Goal: Task Accomplishment & Management: Manage account settings

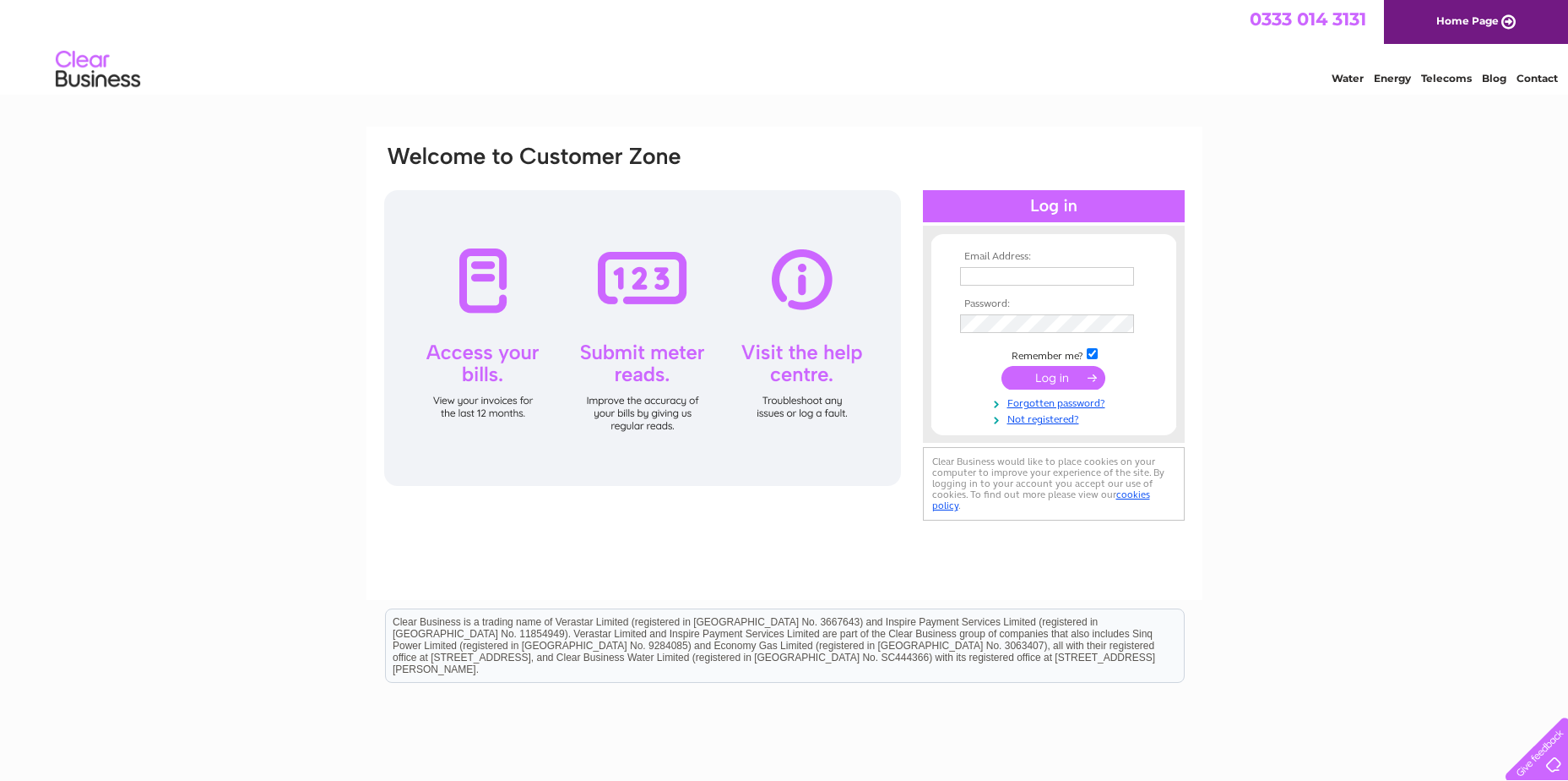
type input "[EMAIL_ADDRESS][DOMAIN_NAME]"
click at [1039, 372] on input "submit" at bounding box center [1053, 378] width 104 height 24
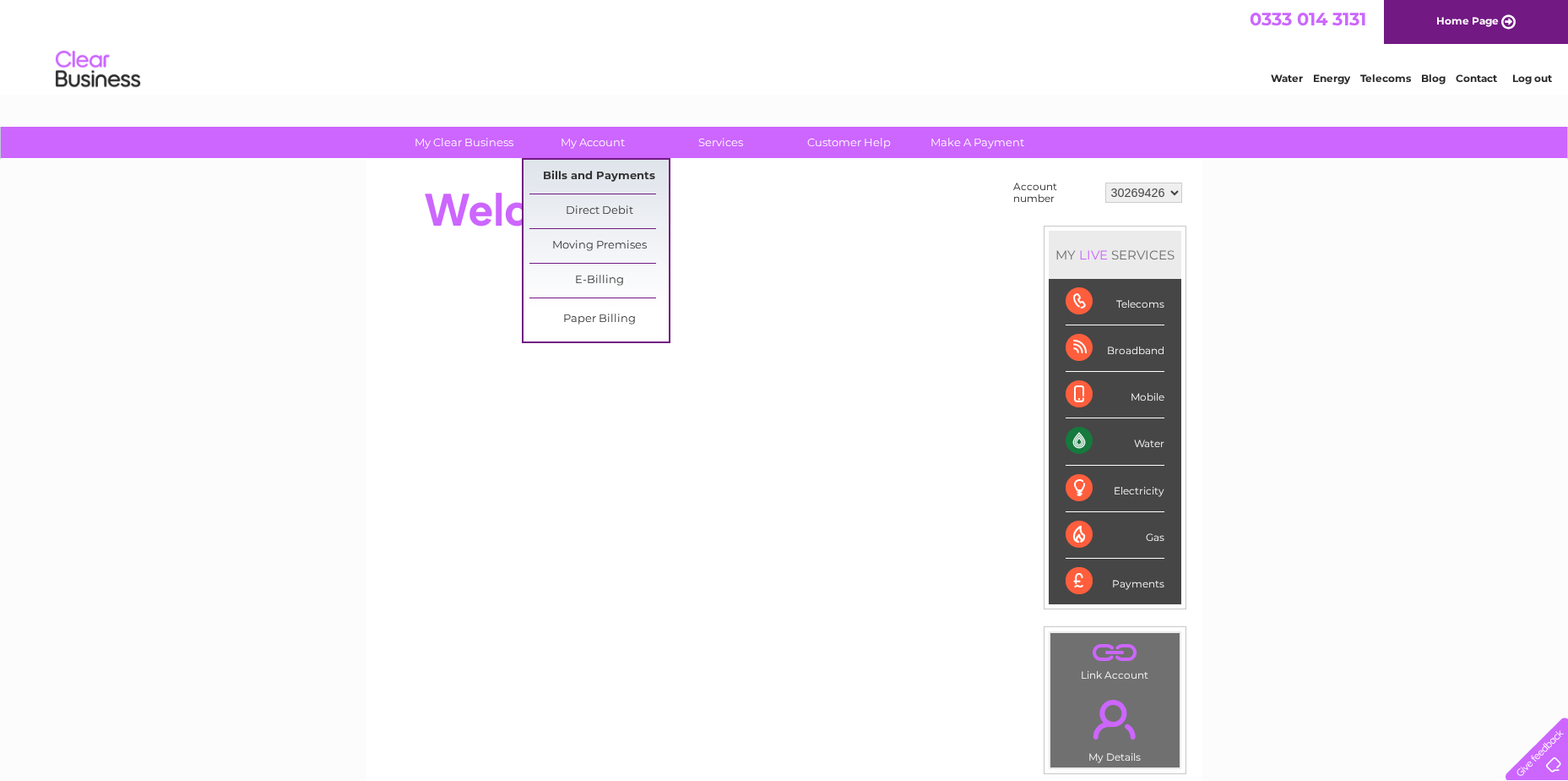
click at [591, 170] on link "Bills and Payments" at bounding box center [599, 176] width 139 height 34
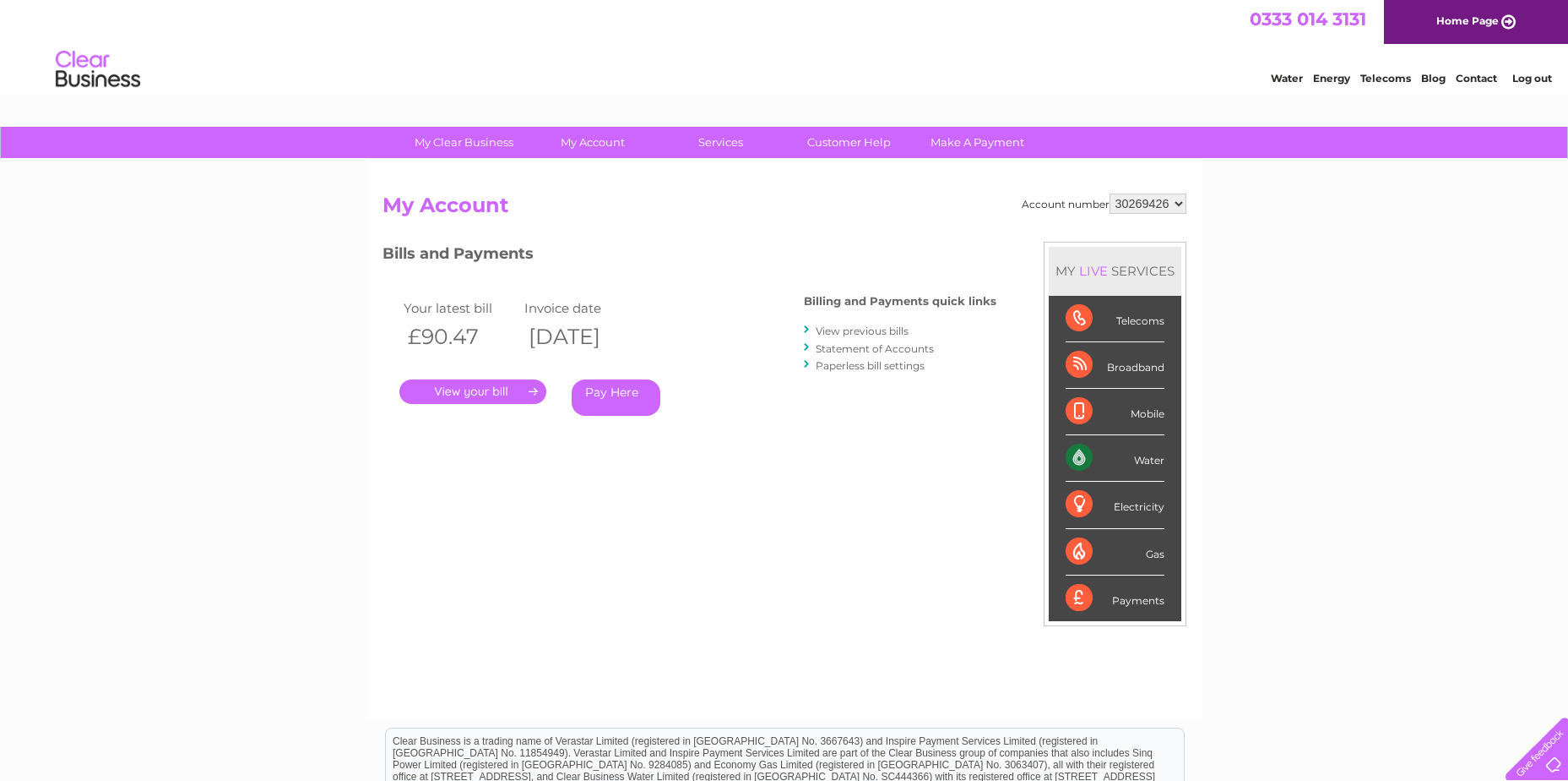
click at [468, 392] on link "." at bounding box center [473, 391] width 147 height 25
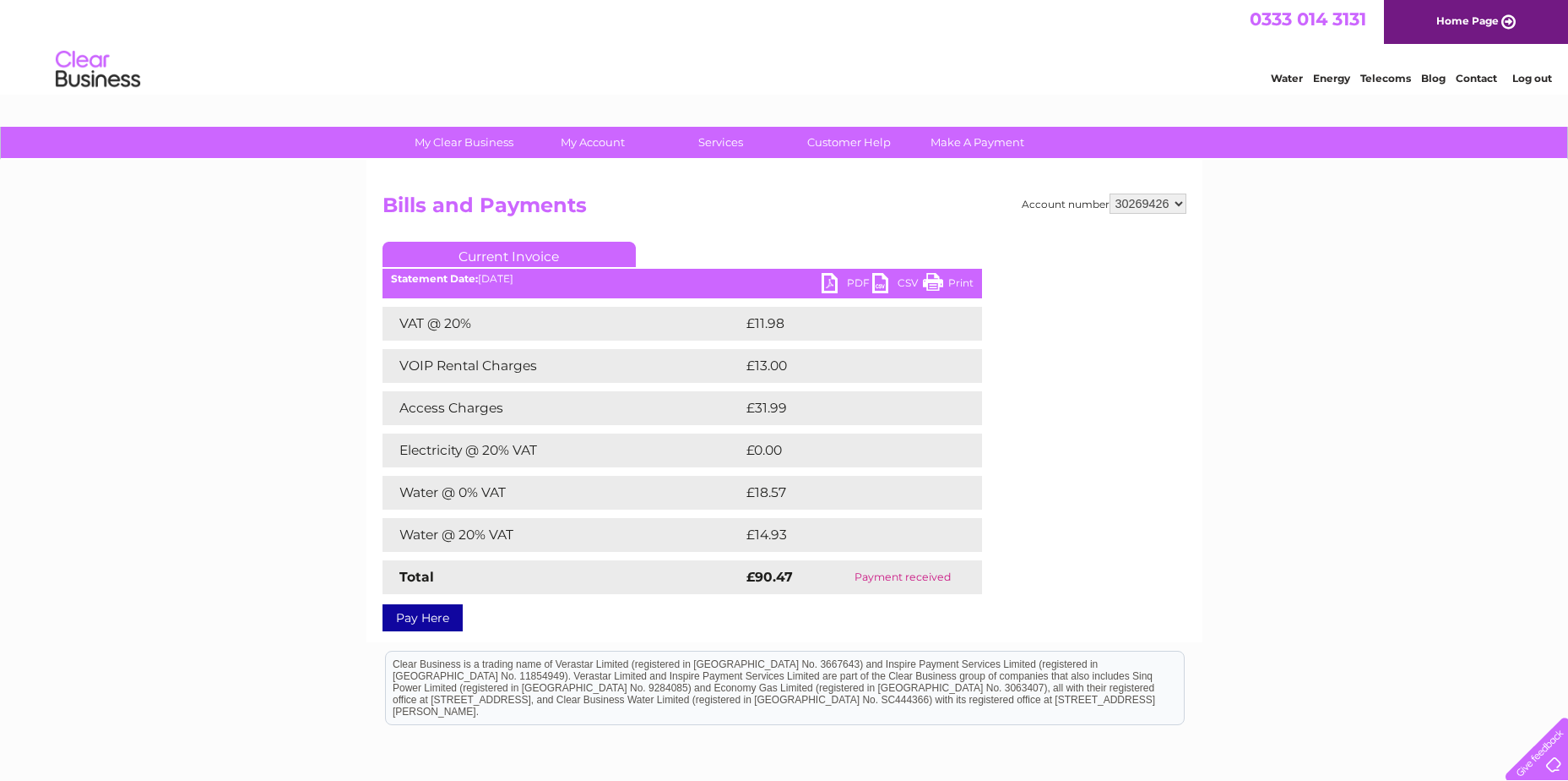
click at [852, 285] on link "PDF" at bounding box center [846, 285] width 51 height 25
